Goal: Navigation & Orientation: Find specific page/section

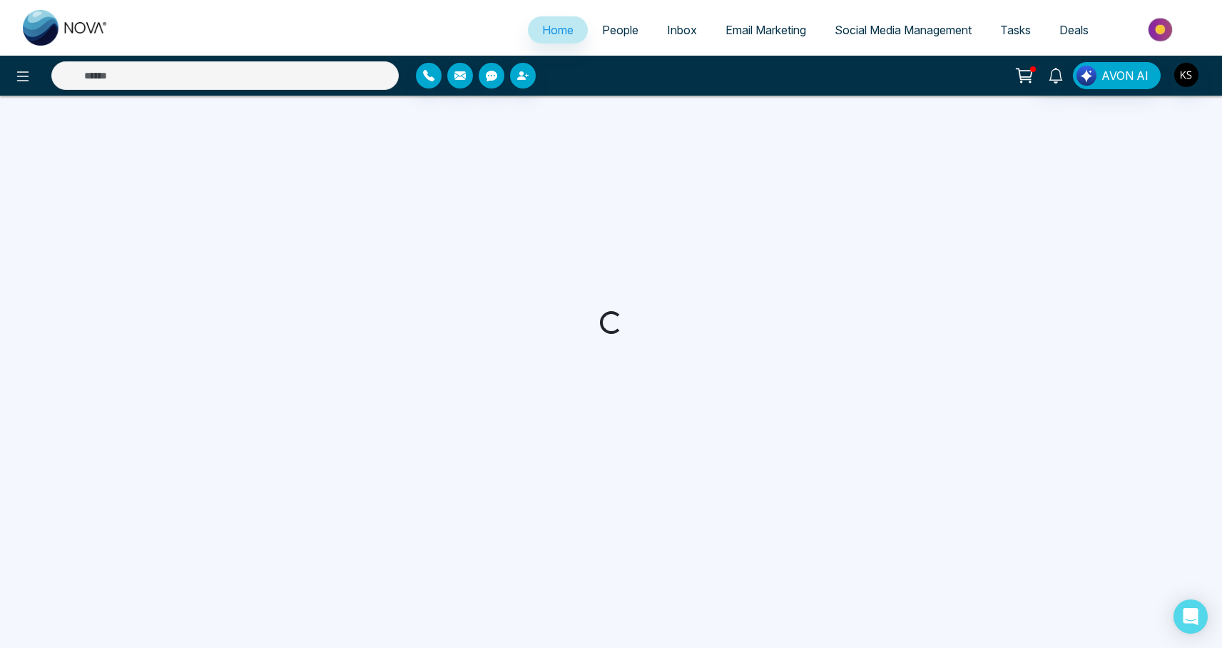
select select "*"
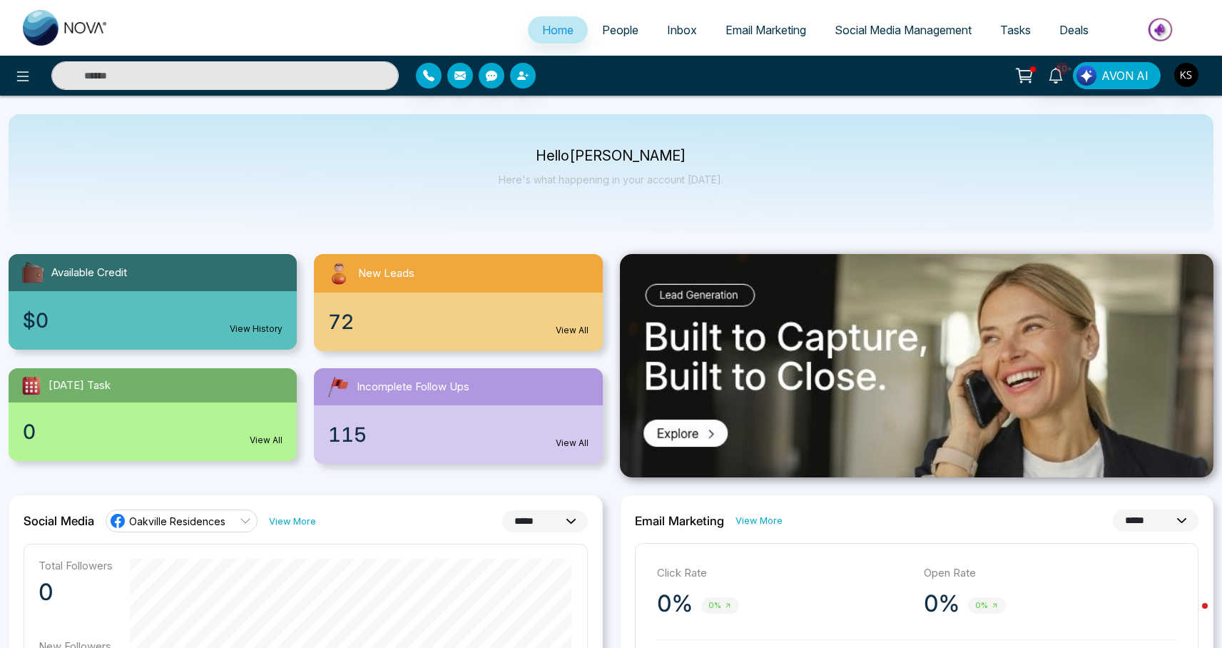
click at [616, 33] on span "People" at bounding box center [620, 30] width 36 height 14
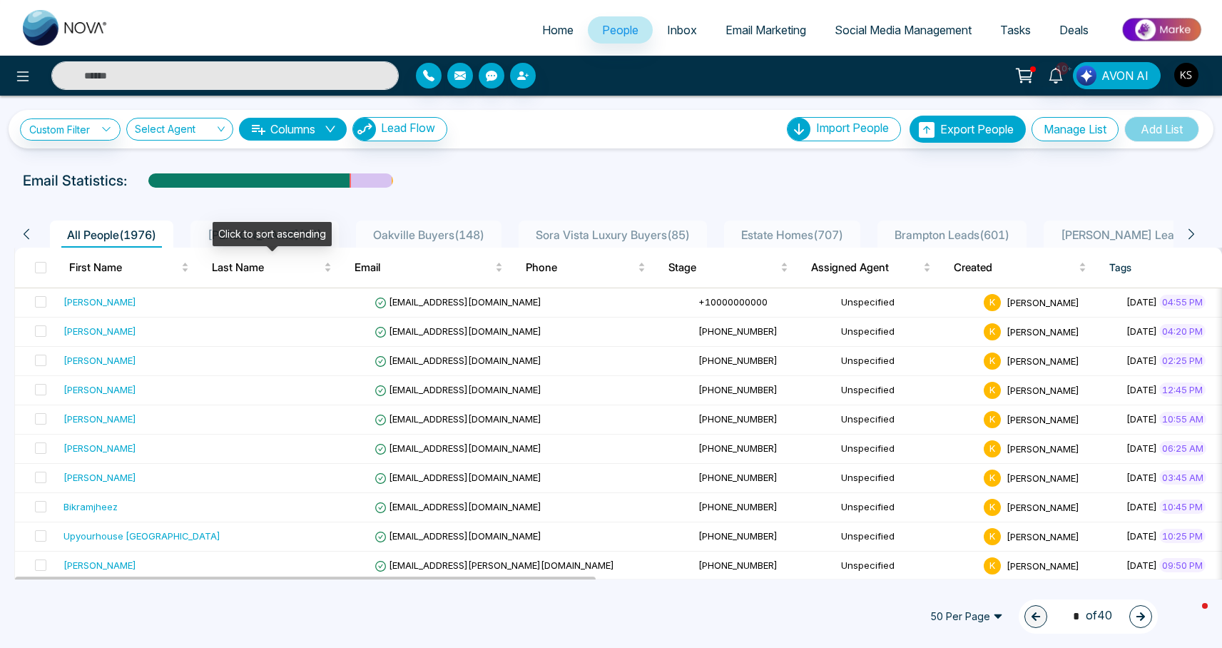
click at [254, 223] on div "Click to sort ascending" at bounding box center [272, 234] width 119 height 24
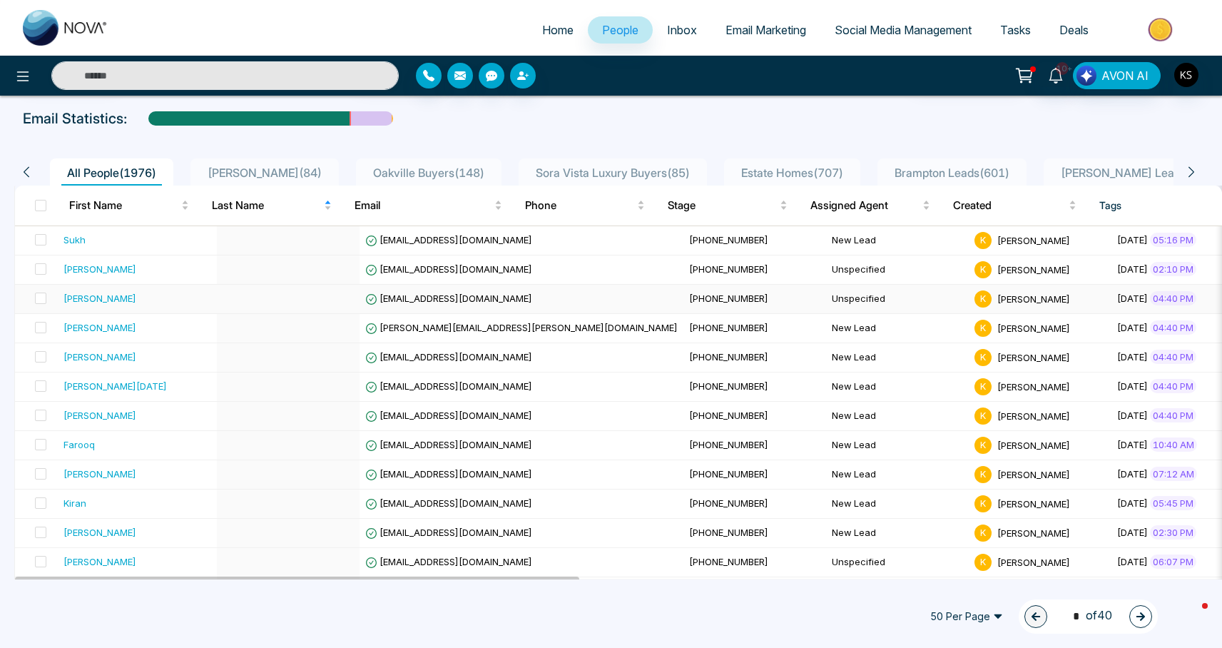
scroll to position [88, 0]
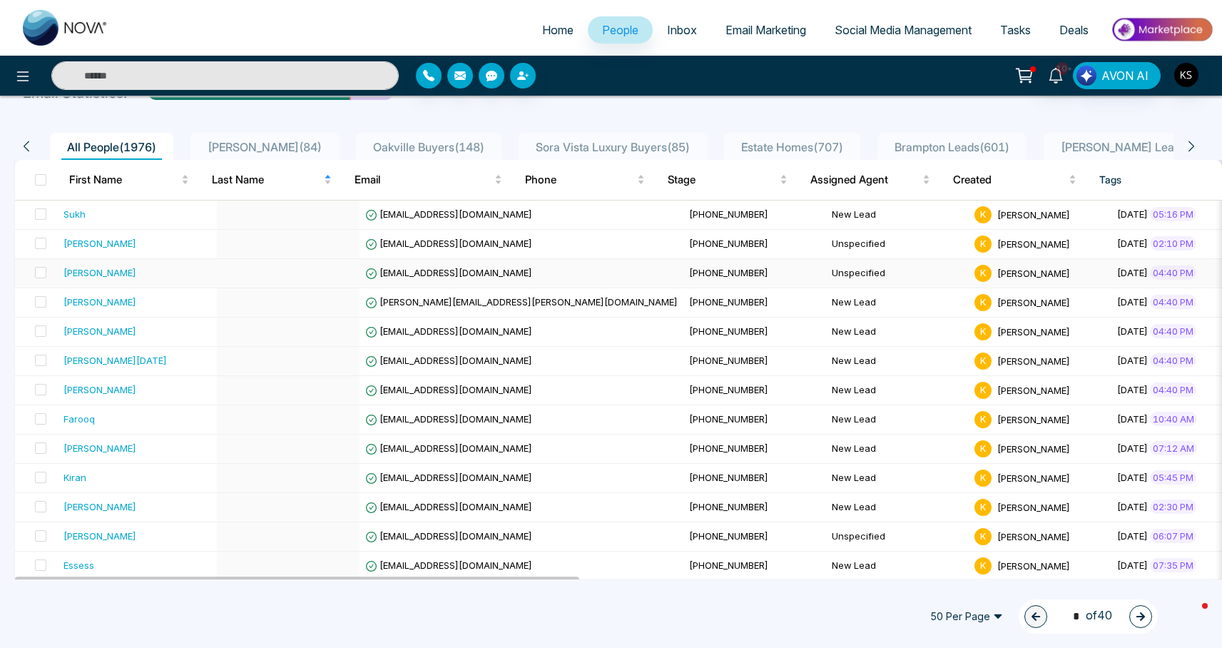
click at [119, 272] on div "[PERSON_NAME]" at bounding box center [99, 272] width 73 height 14
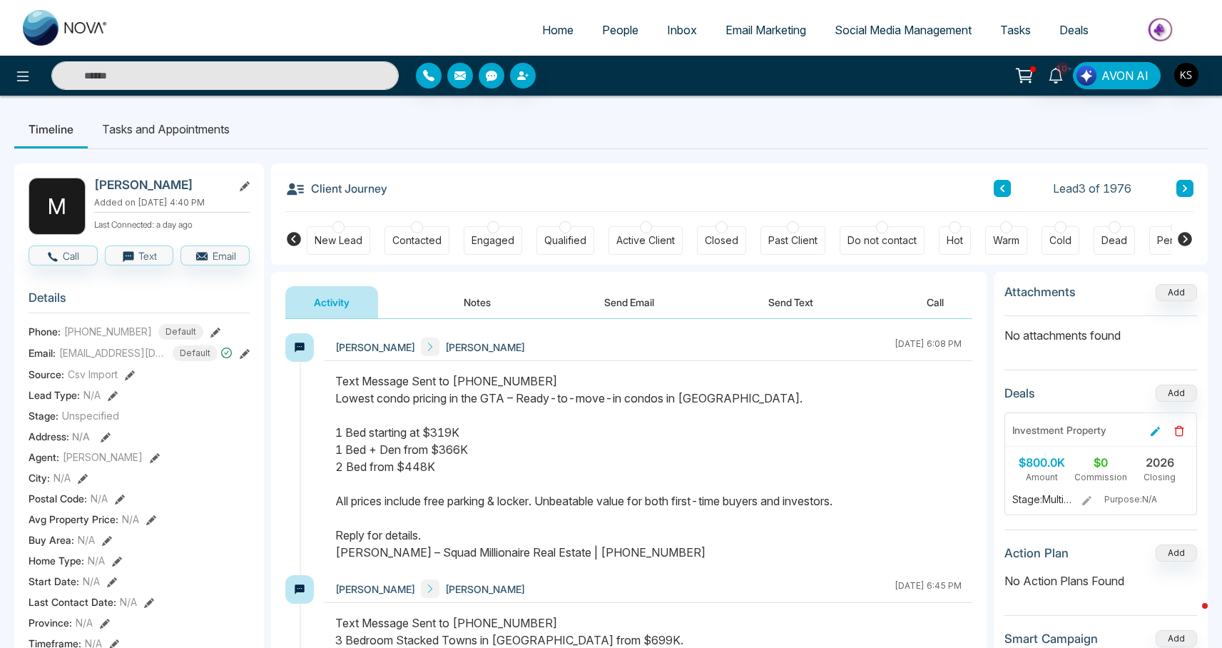
click at [616, 36] on span "People" at bounding box center [620, 30] width 36 height 14
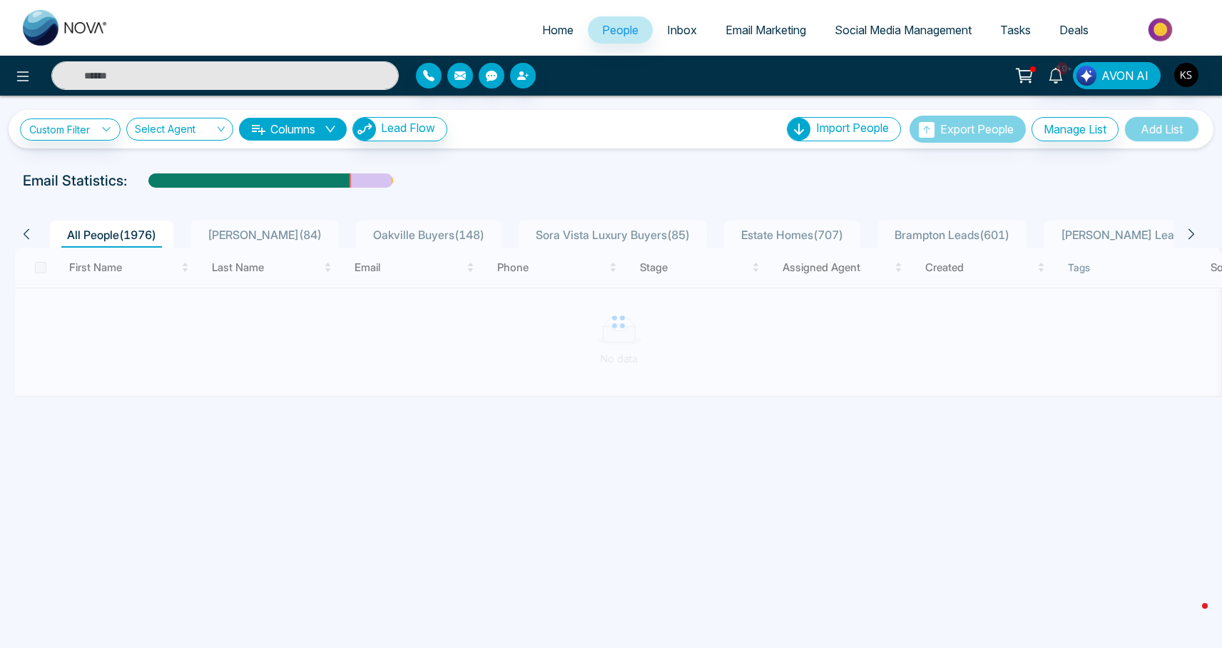
click at [254, 242] on div "Flori Towns ( 84 )" at bounding box center [265, 234] width 126 height 17
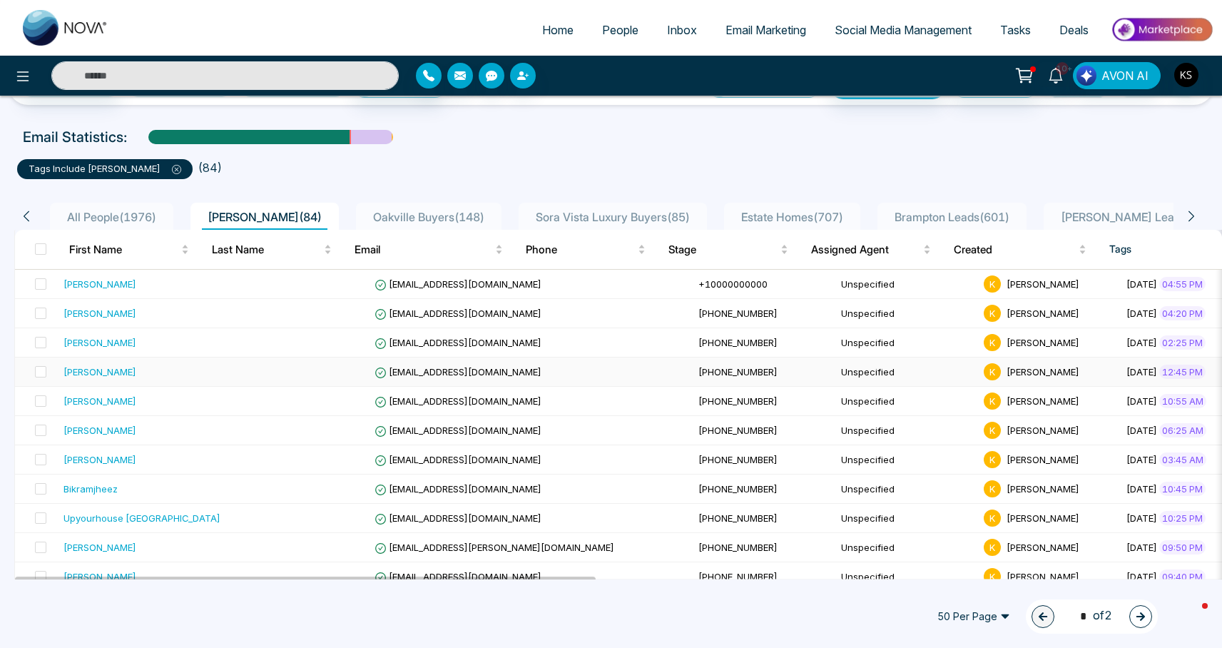
scroll to position [54, 0]
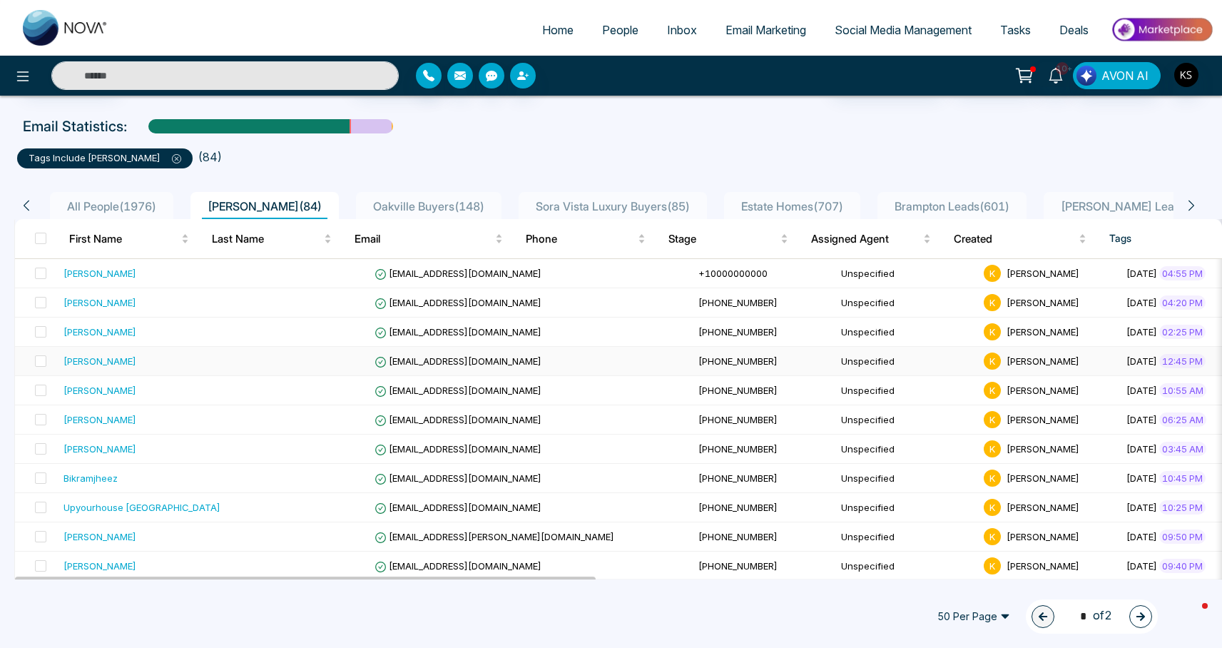
click at [88, 367] on div "[PERSON_NAME]" at bounding box center [99, 361] width 73 height 14
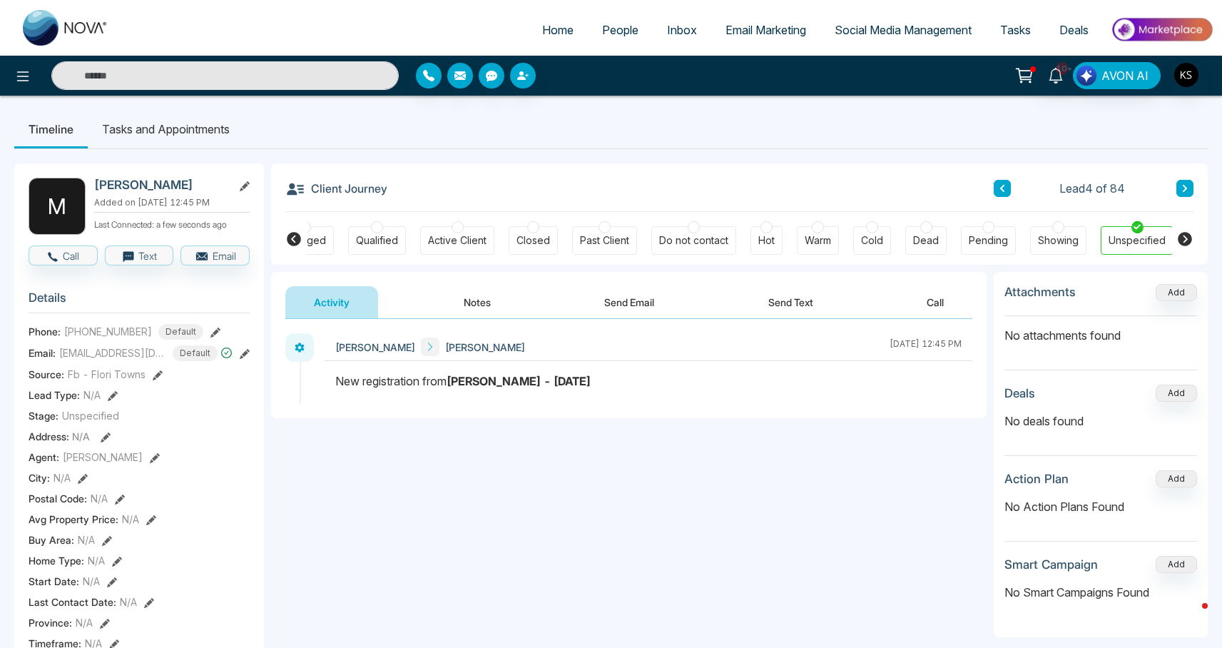
click at [1187, 190] on icon at bounding box center [1184, 188] width 7 height 9
click at [1184, 190] on icon at bounding box center [1184, 188] width 4 height 7
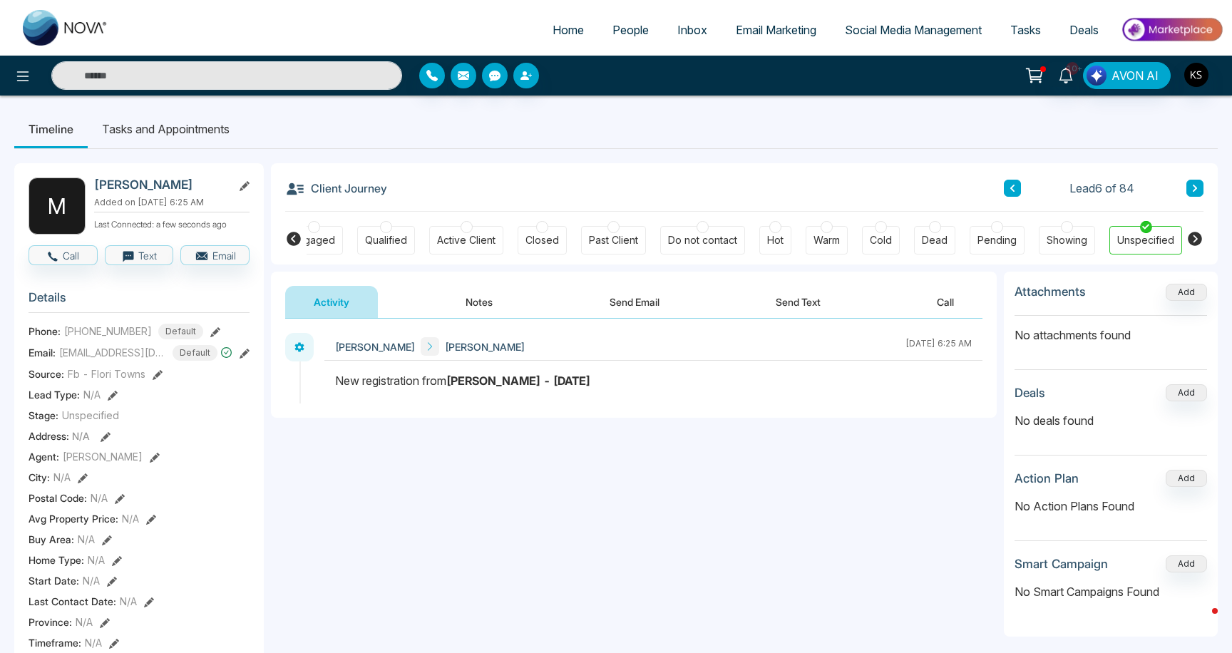
scroll to position [0, 178]
